Goal: Task Accomplishment & Management: Use online tool/utility

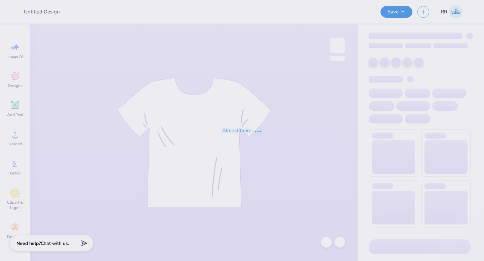
type input "Rush Shirts!"
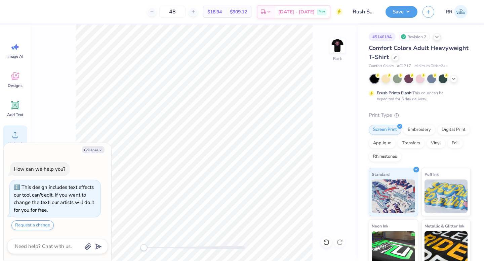
click at [8, 133] on div "Upload" at bounding box center [15, 138] width 24 height 25
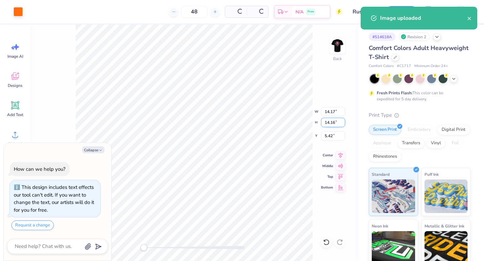
type textarea "x"
drag, startPoint x: 330, startPoint y: 114, endPoint x: 333, endPoint y: 122, distance: 8.1
click at [330, 114] on input "14.17" at bounding box center [333, 111] width 24 height 9
type input "3.5"
type textarea "x"
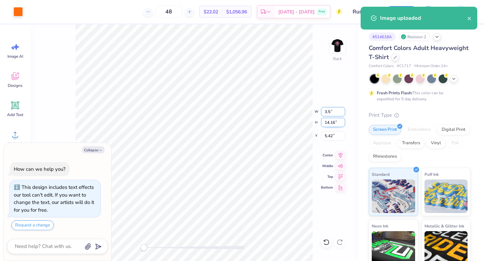
type input "3.50"
type input "10.75"
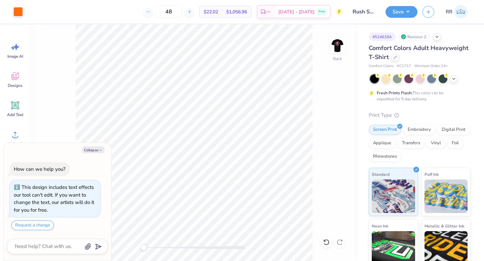
click at [335, 49] on img at bounding box center [336, 45] width 13 height 13
click at [14, 134] on icon at bounding box center [15, 135] width 10 height 10
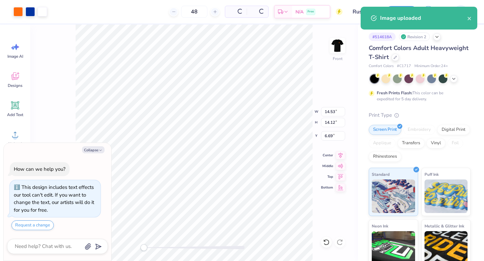
type textarea "x"
drag, startPoint x: 329, startPoint y: 112, endPoint x: 335, endPoint y: 117, distance: 7.5
click at [329, 112] on input "14.53" at bounding box center [333, 111] width 24 height 9
type input "12.5"
type textarea "x"
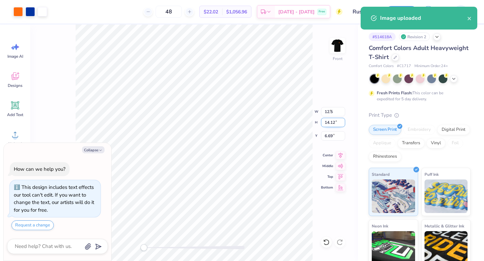
type input "12.50"
type input "12.14"
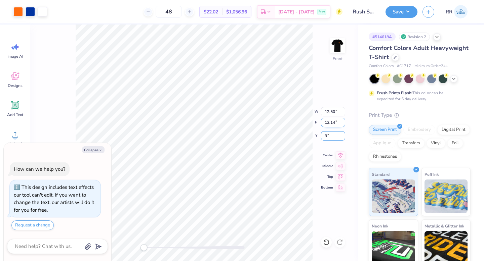
type input "3"
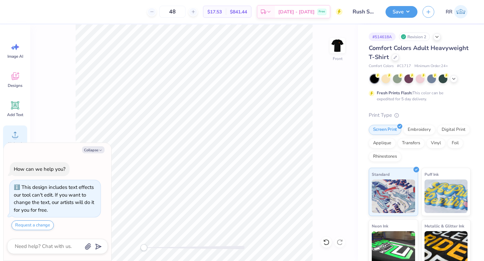
click at [14, 133] on icon at bounding box center [15, 135] width 10 height 10
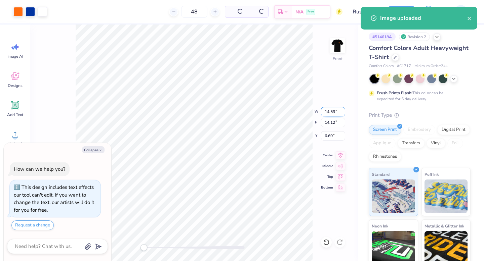
drag, startPoint x: 335, startPoint y: 110, endPoint x: 335, endPoint y: 115, distance: 4.7
click at [334, 110] on input "14.53" at bounding box center [333, 111] width 24 height 9
type textarea "x"
type input "12.5"
type textarea "x"
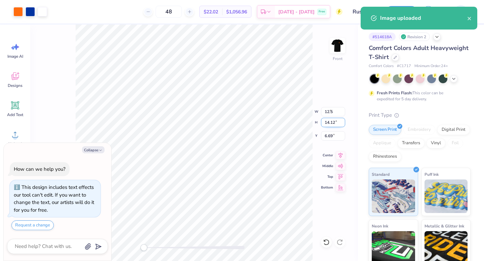
type input "12.50"
type input "12.14"
type input "7.68"
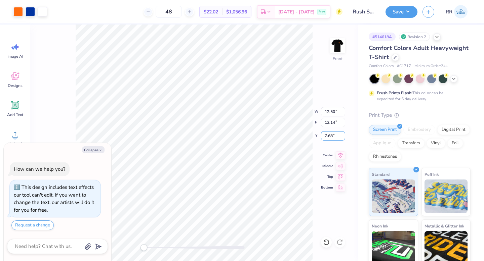
drag, startPoint x: 335, startPoint y: 136, endPoint x: 315, endPoint y: 137, distance: 20.2
click at [319, 136] on div "Front W 12.50 12.50 " H 12.14 12.14 " Y 7.68 7.68 " Center Middle Top Bottom" at bounding box center [193, 143] width 327 height 237
type textarea "x"
click at [334, 136] on input "7.68" at bounding box center [333, 135] width 24 height 9
type input "3"
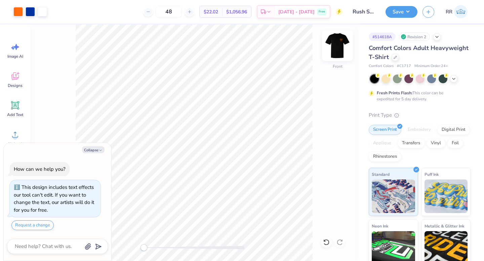
click at [334, 57] on div "Front" at bounding box center [193, 143] width 327 height 237
click at [338, 45] on img at bounding box center [337, 45] width 27 height 27
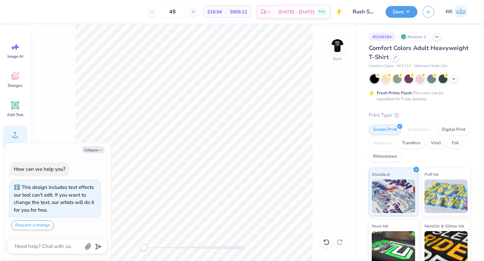
click at [16, 132] on icon at bounding box center [15, 135] width 10 height 10
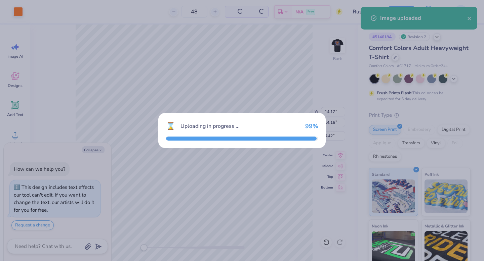
type textarea "x"
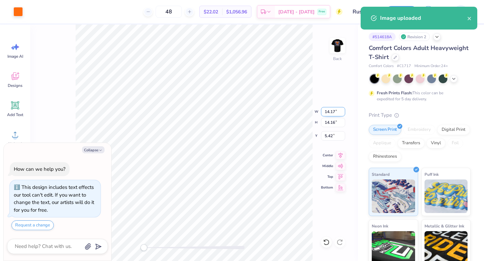
click at [332, 112] on input "14.17" at bounding box center [333, 111] width 24 height 9
type input "3.5"
type textarea "x"
type input "3.50"
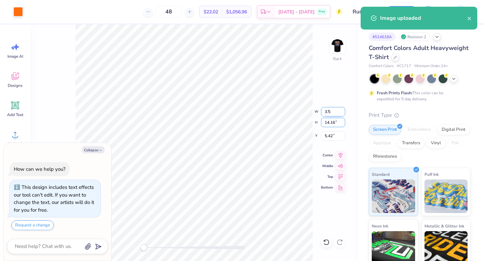
type input "10.75"
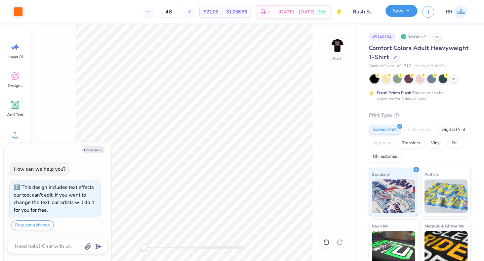
click at [404, 9] on button "Save" at bounding box center [401, 11] width 32 height 12
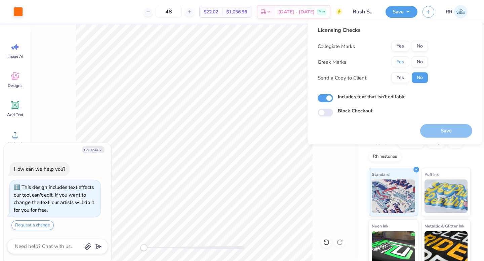
click at [402, 60] on button "Yes" at bounding box center [399, 62] width 17 height 11
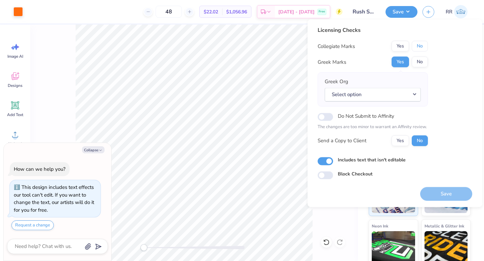
click at [421, 44] on button "No" at bounding box center [419, 46] width 16 height 11
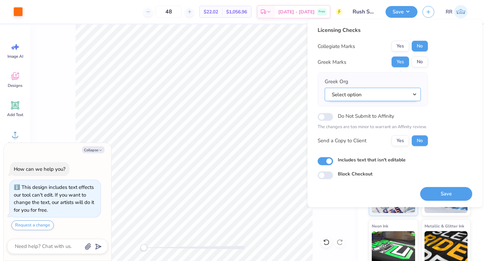
click at [389, 89] on button "Select option" at bounding box center [372, 95] width 96 height 14
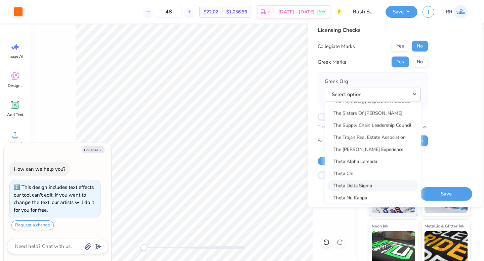
scroll to position [4932, 0]
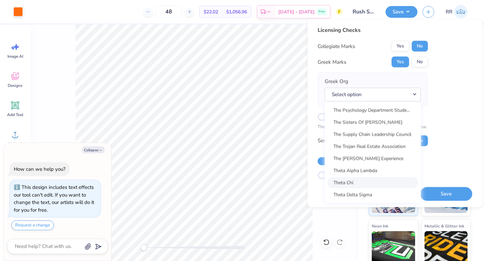
click at [368, 182] on link "Theta Chi" at bounding box center [372, 182] width 91 height 11
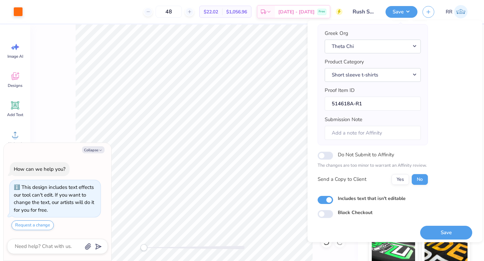
scroll to position [53, 0]
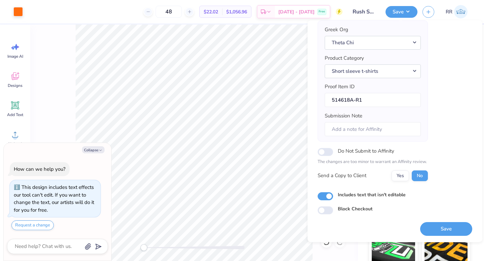
drag, startPoint x: 431, startPoint y: 228, endPoint x: 439, endPoint y: 225, distance: 8.5
click at [434, 228] on button "Save" at bounding box center [446, 229] width 52 height 14
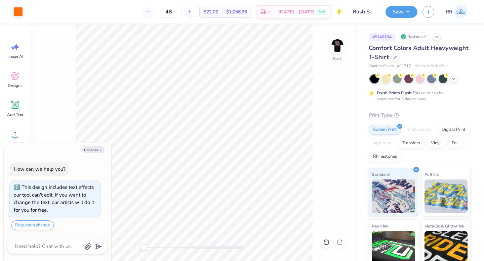
type textarea "x"
